Goal: Task Accomplishment & Management: Use online tool/utility

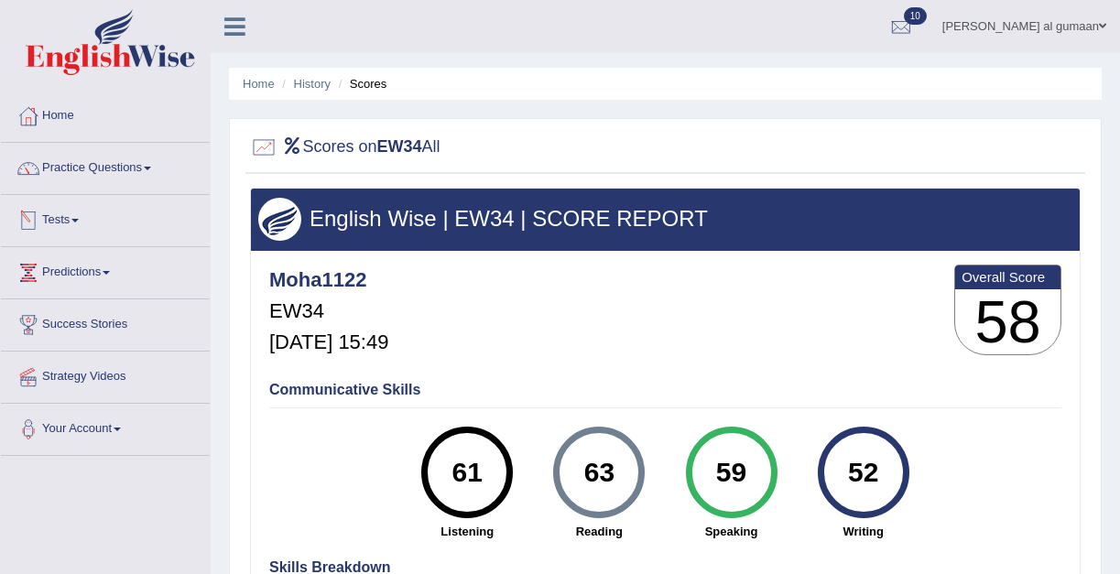
click at [63, 219] on link "Tests" at bounding box center [105, 218] width 209 height 46
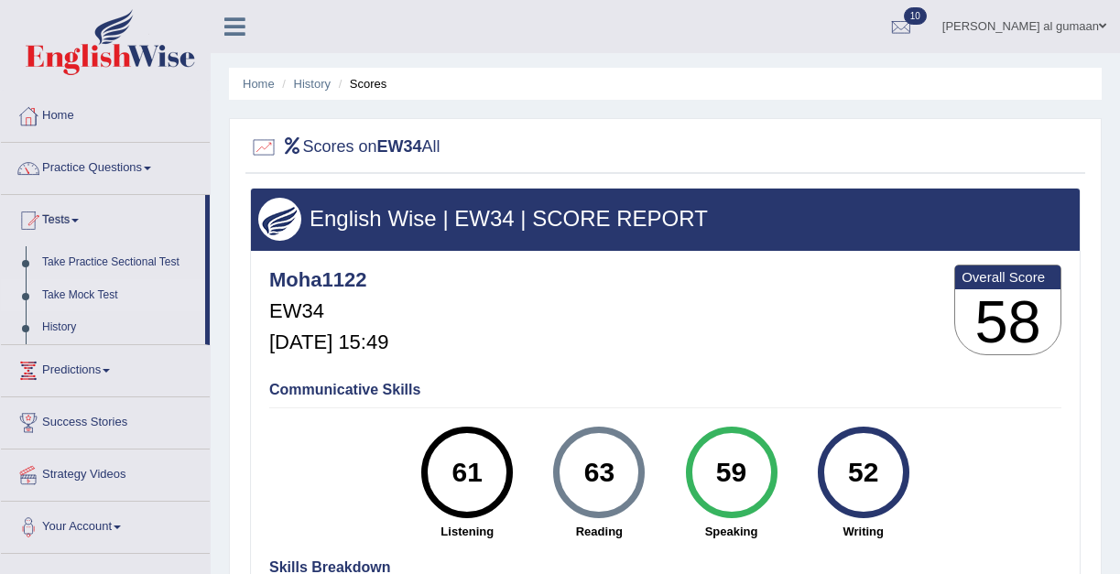
click at [89, 297] on link "Take Mock Test" at bounding box center [119, 295] width 171 height 33
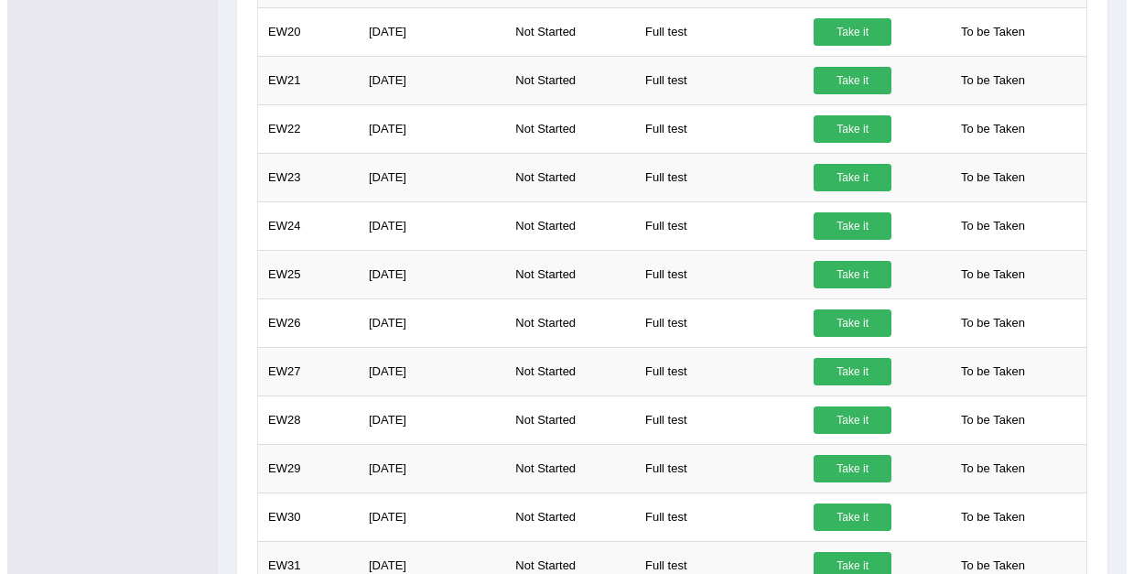
scroll to position [1277, 0]
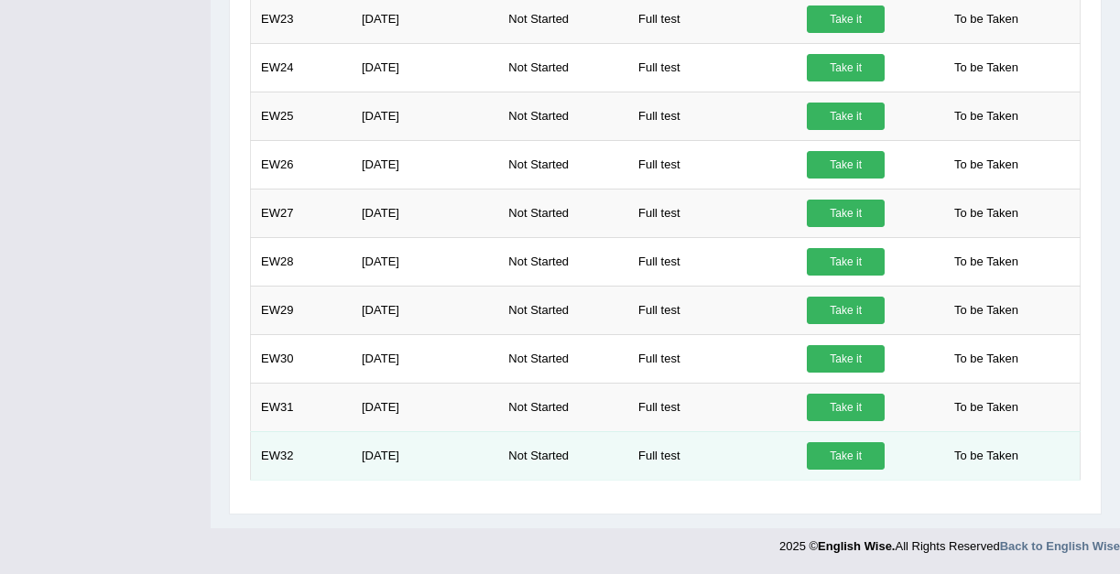
click at [866, 450] on link "Take it" at bounding box center [846, 455] width 78 height 27
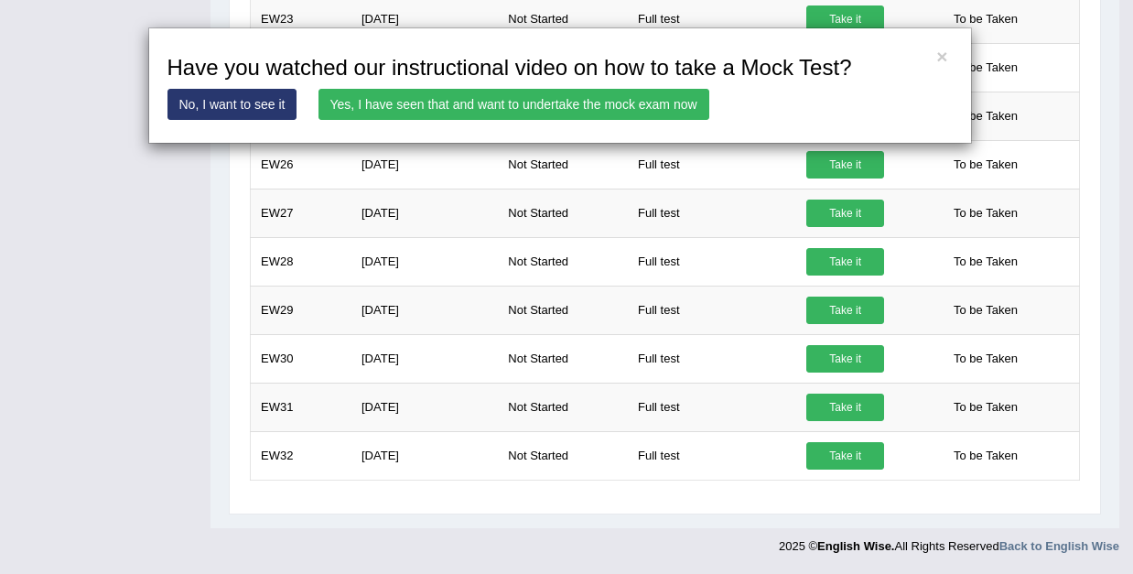
click at [631, 92] on link "Yes, I have seen that and want to undertake the mock exam now" at bounding box center [514, 104] width 391 height 31
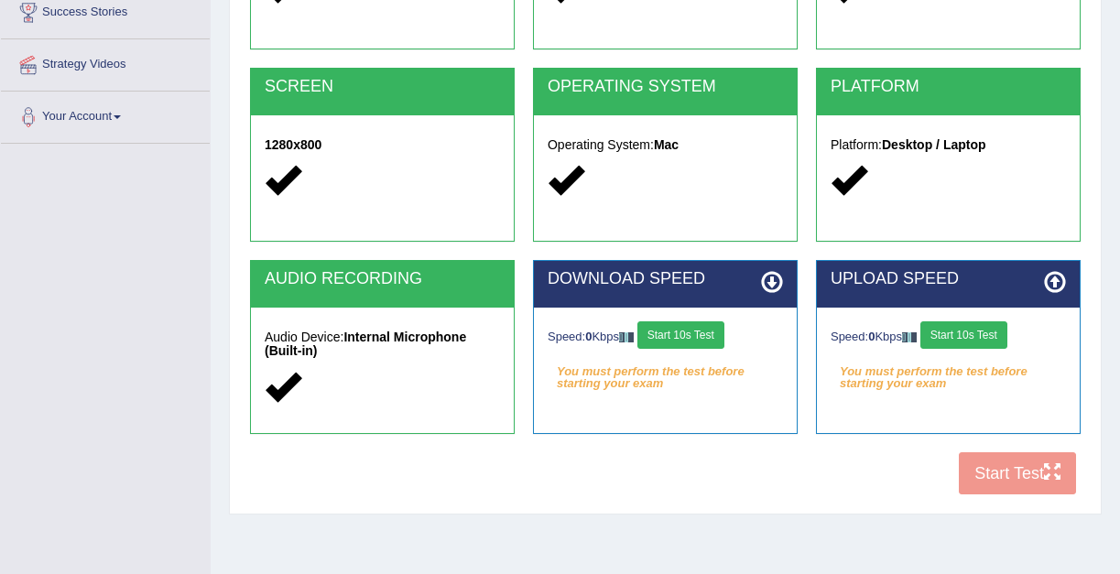
click at [695, 341] on button "Start 10s Test" at bounding box center [680, 334] width 87 height 27
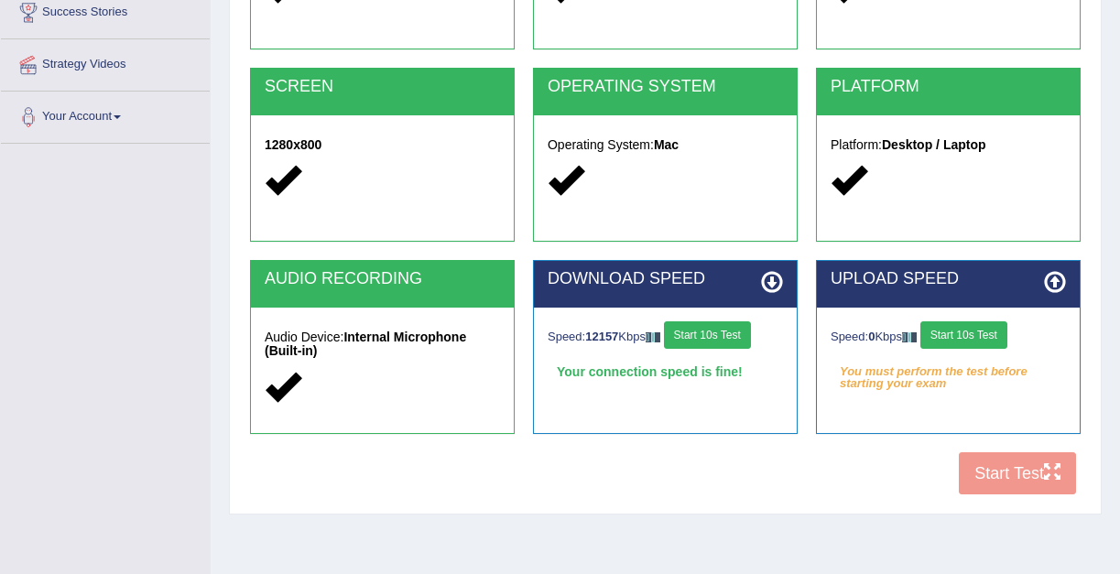
click at [948, 339] on button "Start 10s Test" at bounding box center [963, 334] width 87 height 27
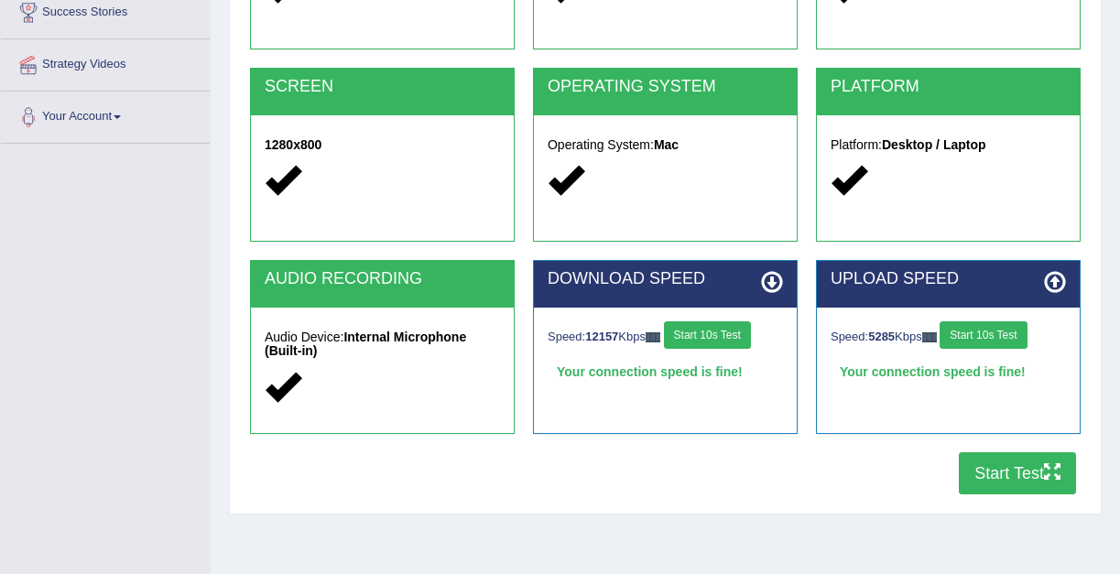
click at [1003, 471] on button "Start Test" at bounding box center [1017, 473] width 117 height 42
